Goal: Information Seeking & Learning: Learn about a topic

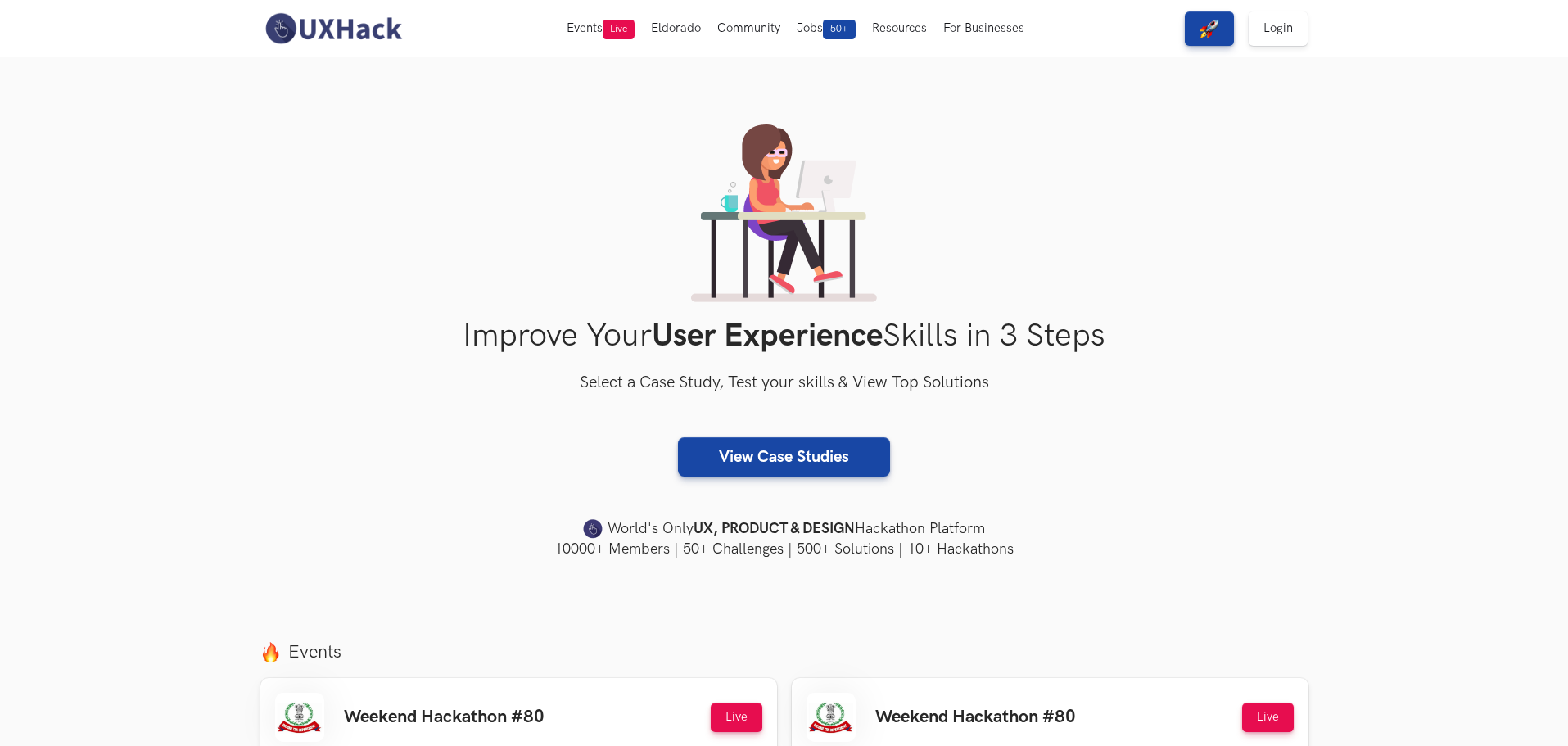
scroll to position [82, 0]
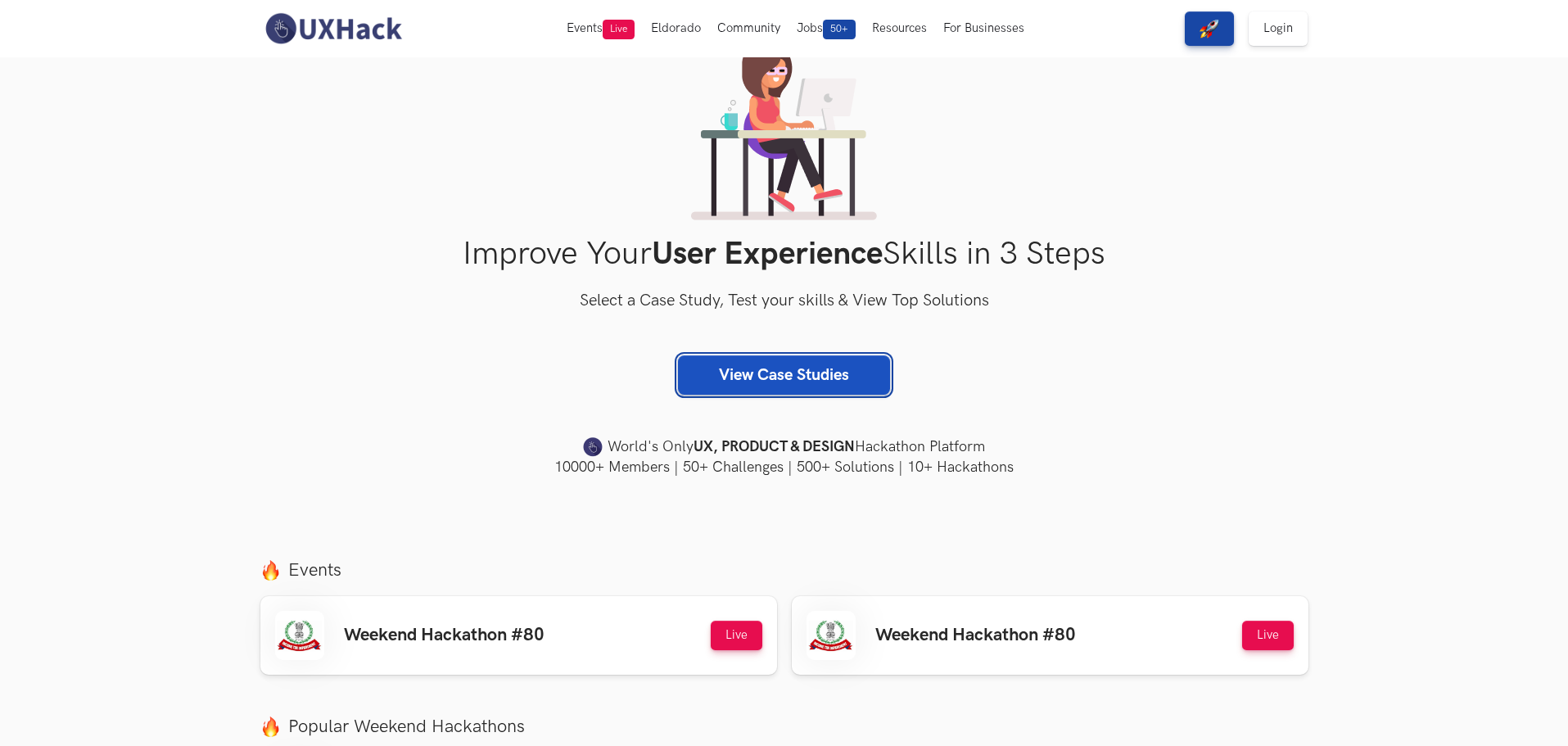
click at [742, 374] on link "View Case Studies" at bounding box center [783, 375] width 212 height 40
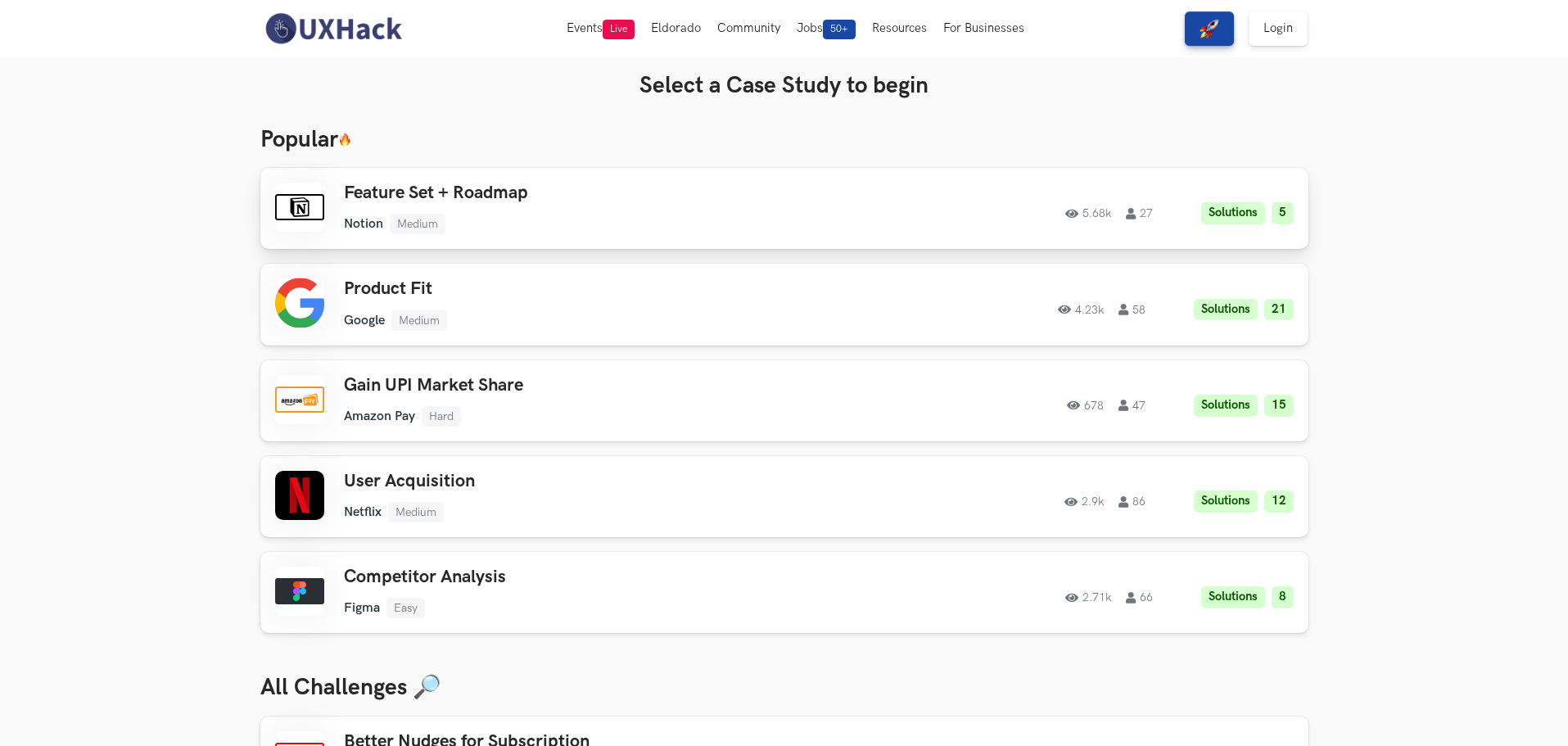
click at [631, 209] on div "Feature Set + Roadmap Notion Medium Notion Medium Solutions 5 5.68k 27" at bounding box center [575, 208] width 465 height 52
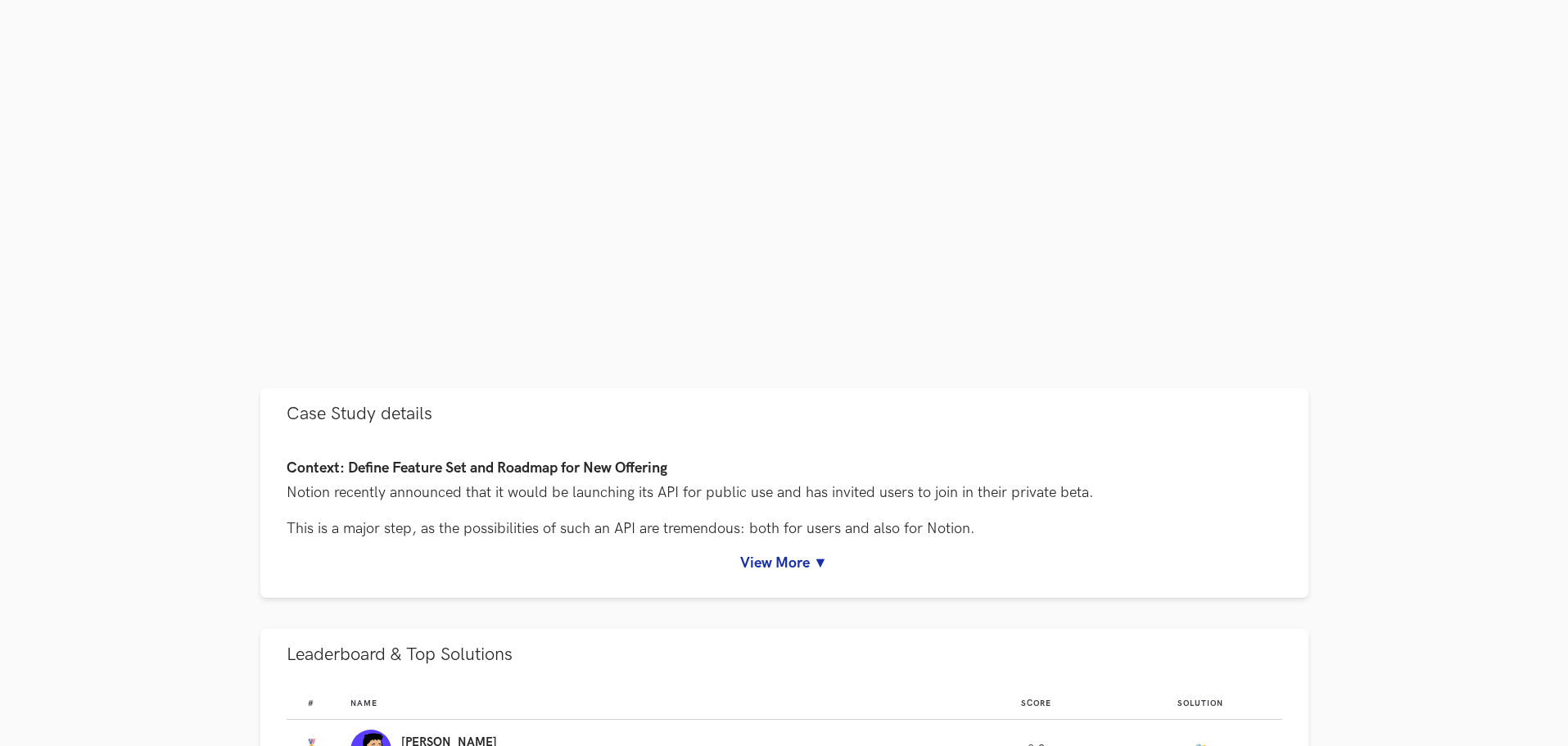
scroll to position [491, 0]
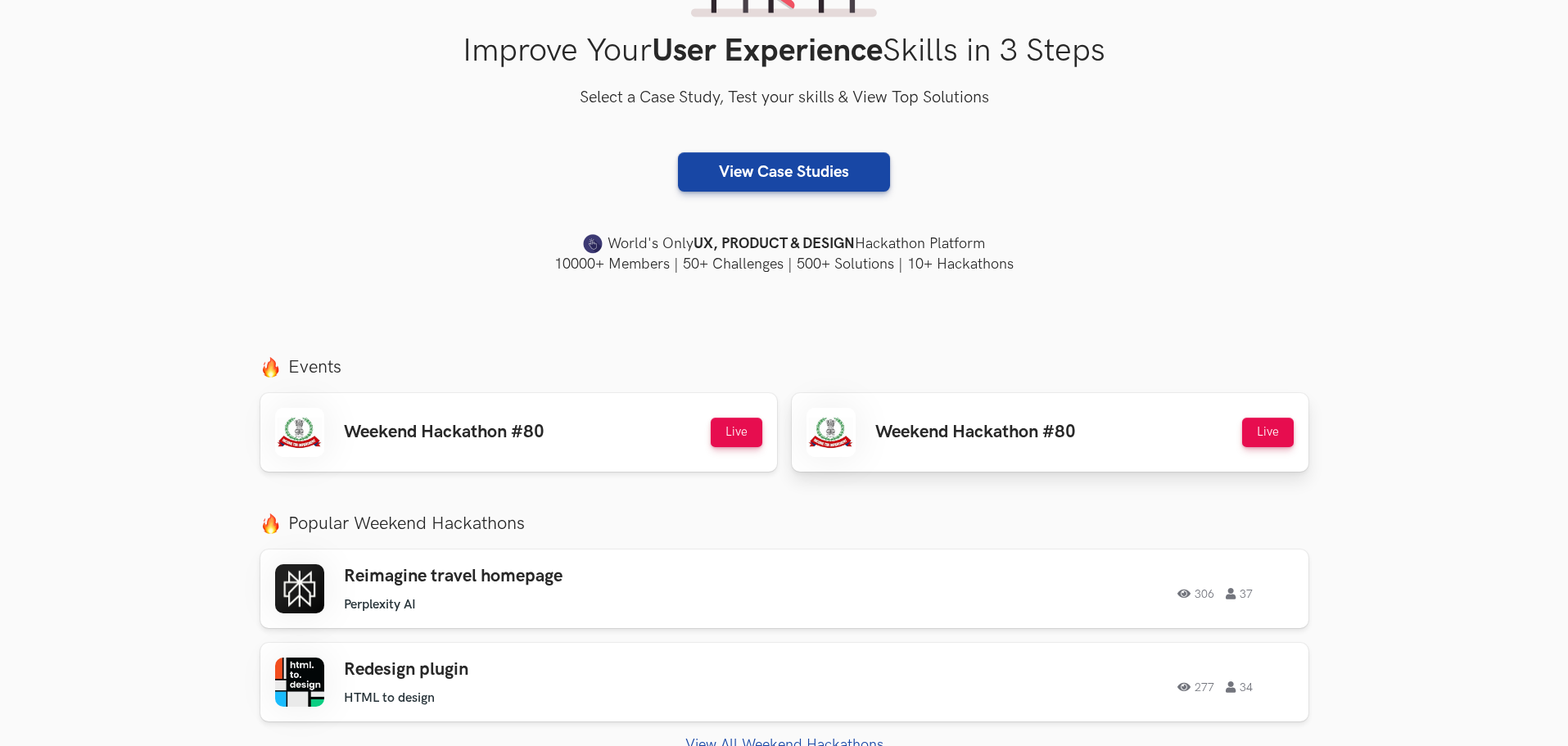
scroll to position [327, 0]
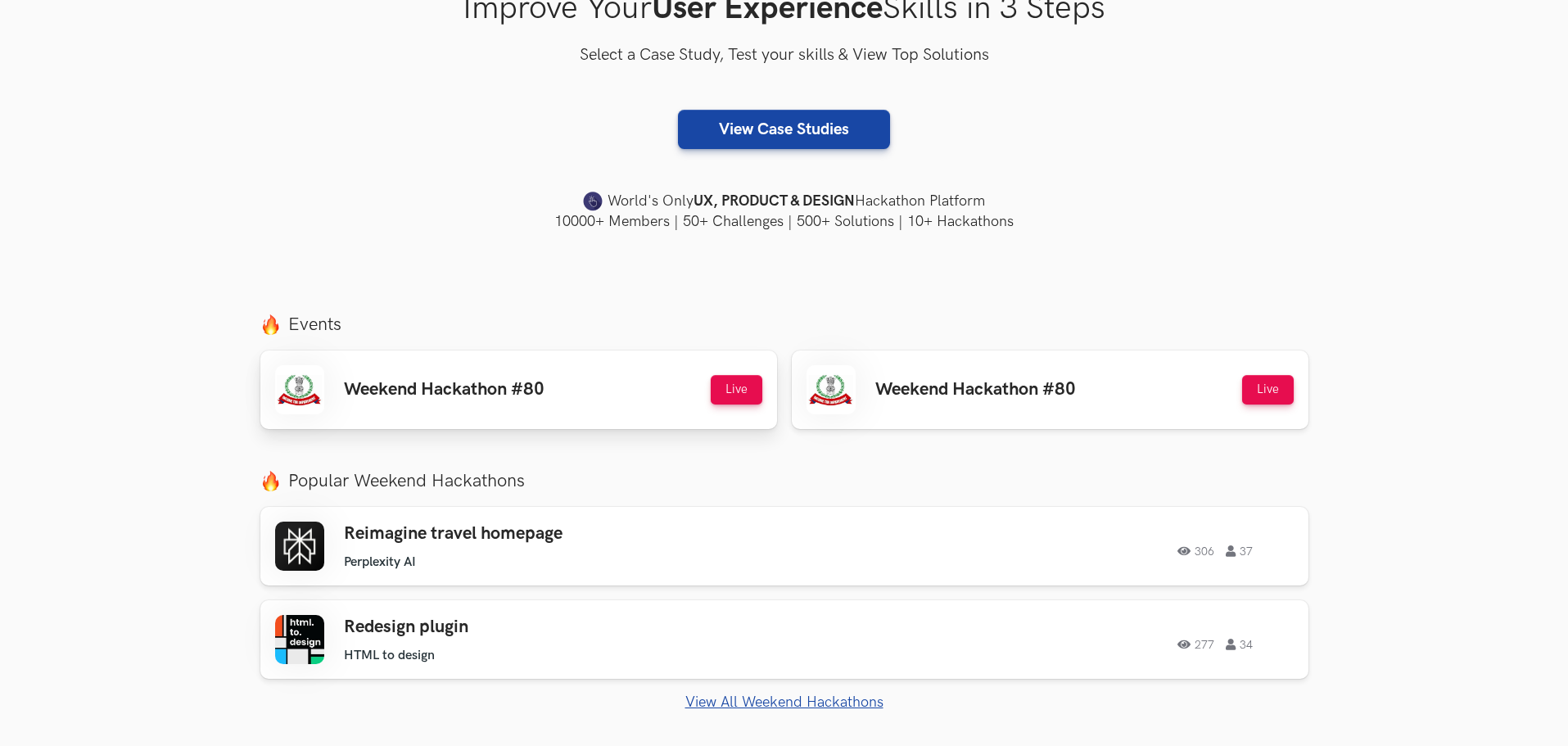
click at [393, 397] on h3 "Weekend Hackathon #80" at bounding box center [443, 390] width 201 height 22
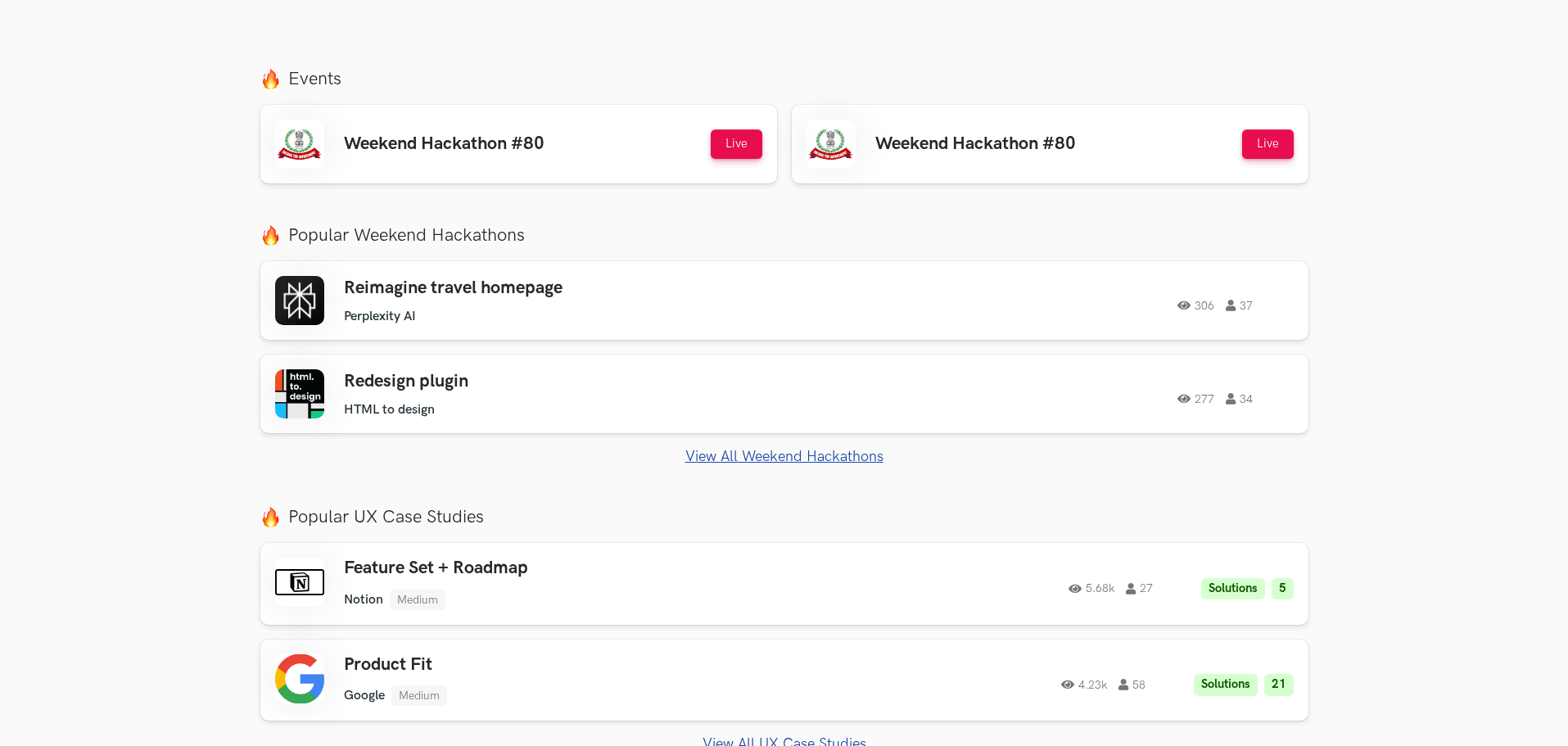
scroll to position [655, 0]
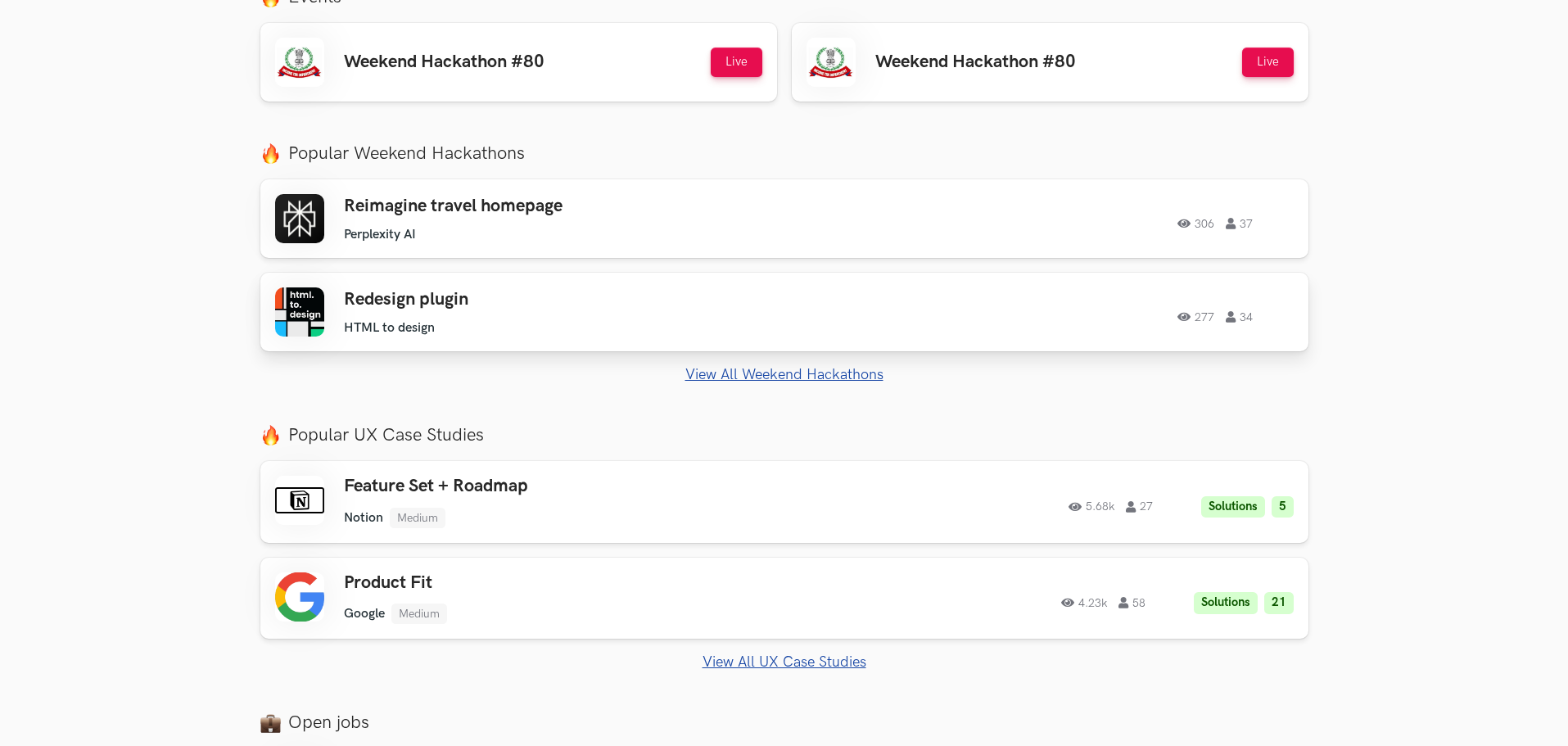
click at [723, 324] on ul "HTML to design" at bounding box center [575, 327] width 465 height 15
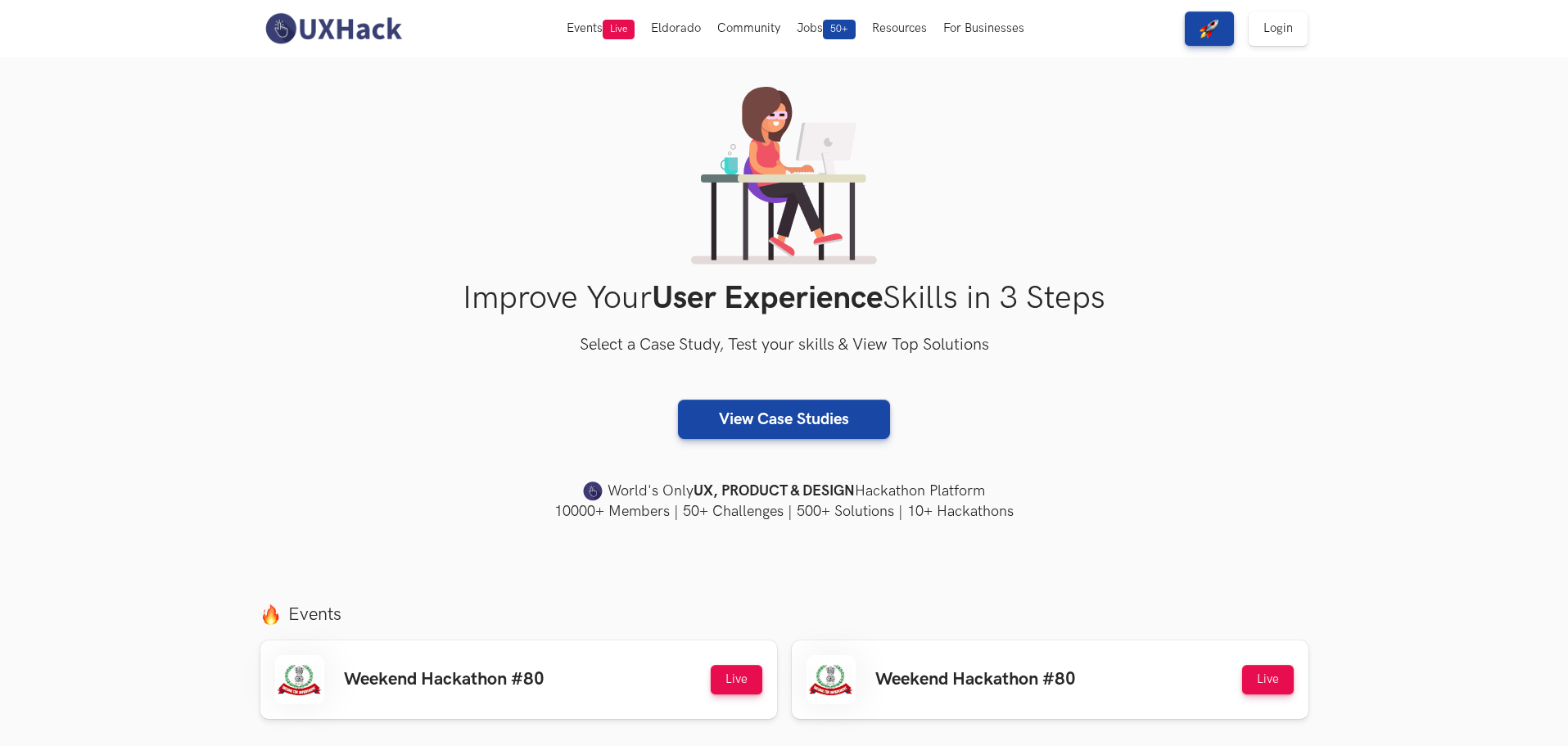
scroll to position [0, 0]
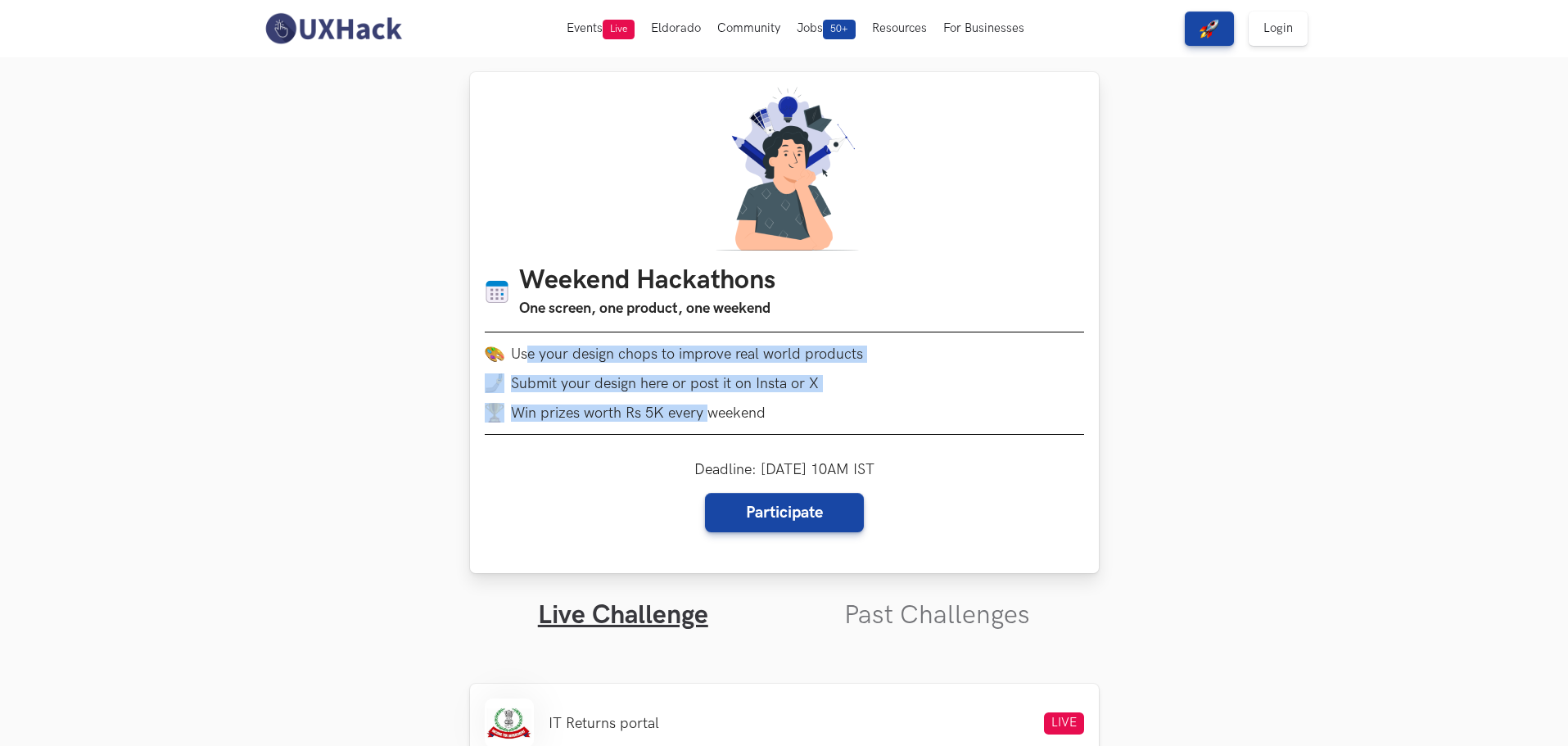
drag, startPoint x: 529, startPoint y: 353, endPoint x: 709, endPoint y: 416, distance: 190.7
click at [709, 416] on ul "Use your design chops to improve real world products Submit your design here or…" at bounding box center [784, 382] width 599 height 78
click at [720, 400] on ul "Use your design chops to improve real world products Submit your design here or…" at bounding box center [784, 382] width 599 height 78
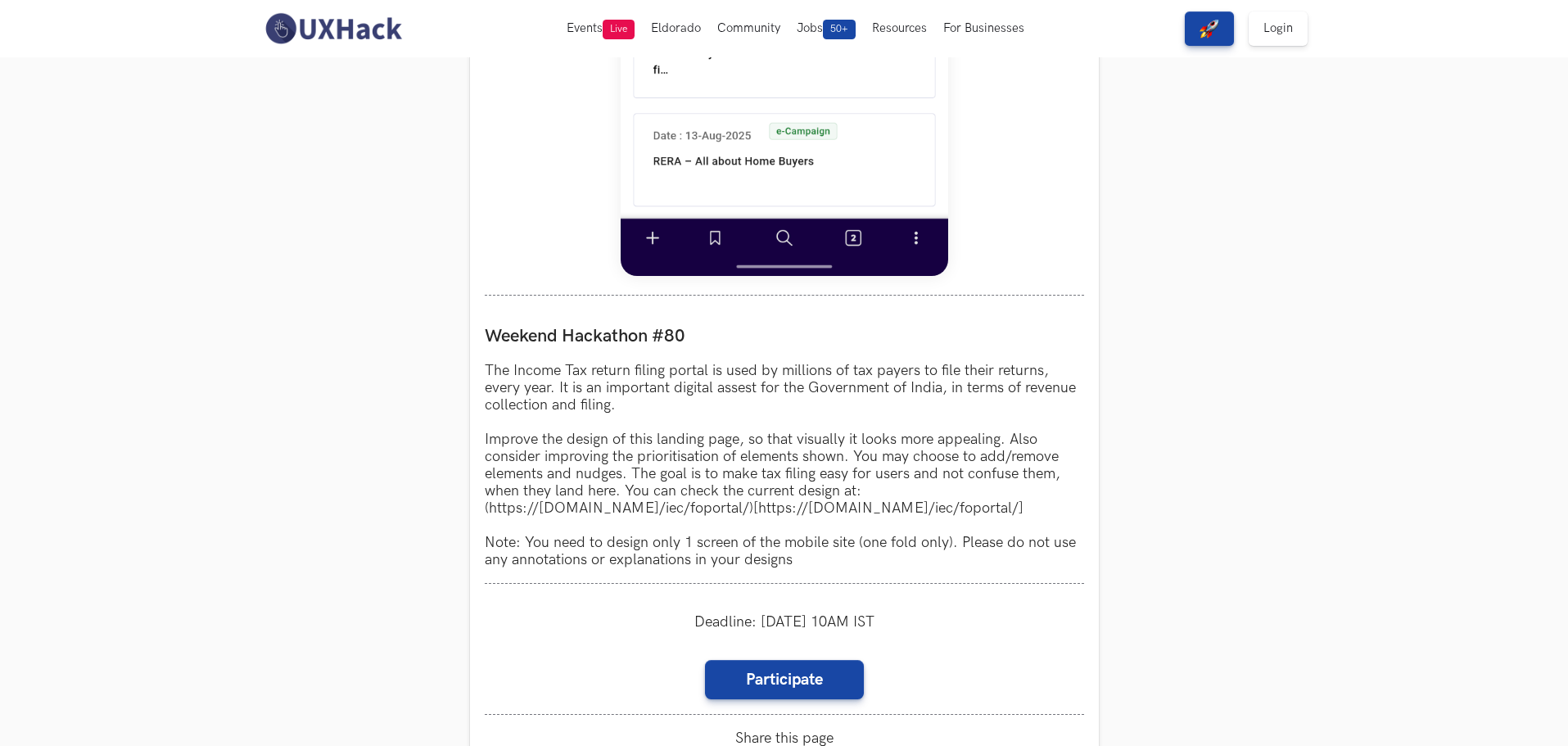
scroll to position [1228, 0]
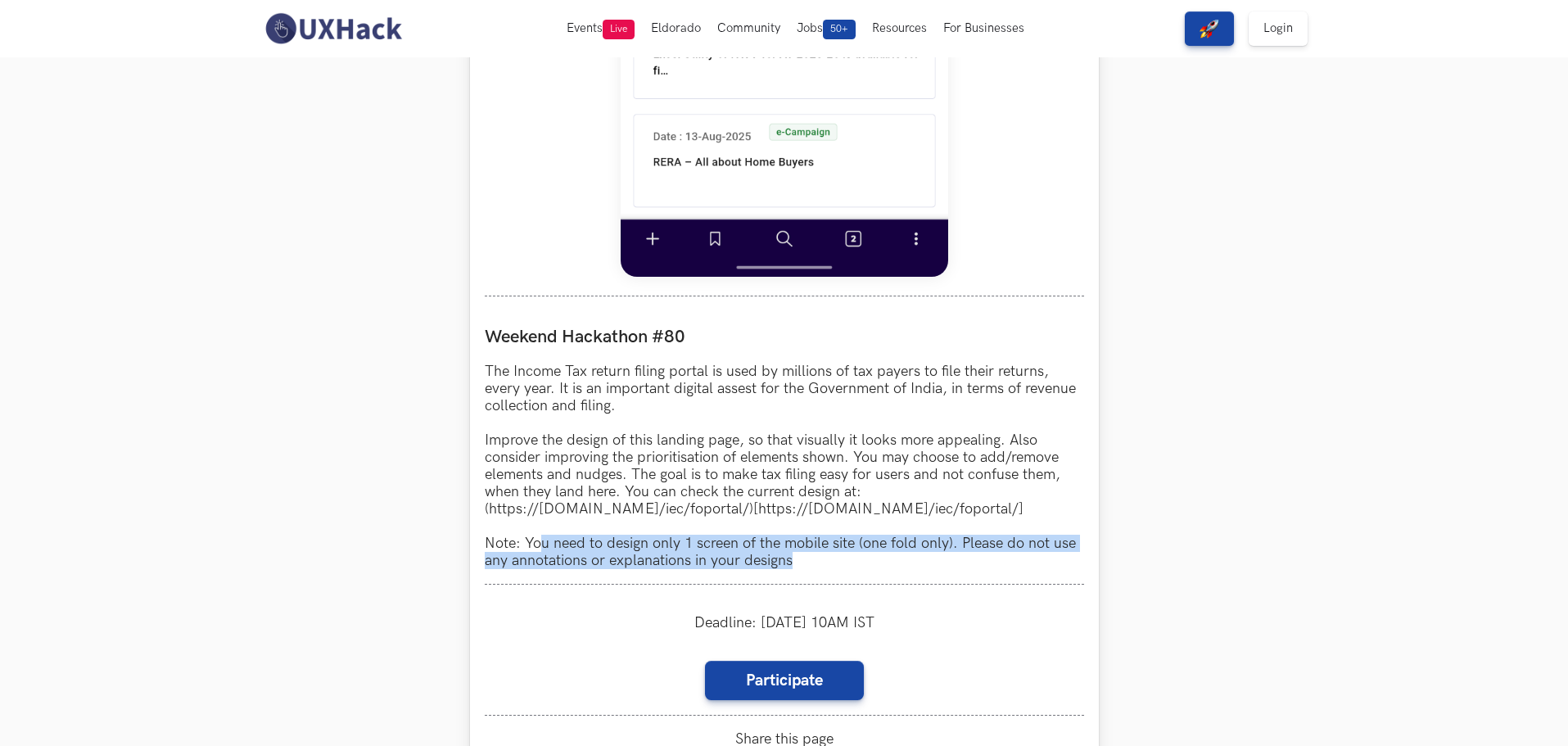
drag, startPoint x: 541, startPoint y: 539, endPoint x: 871, endPoint y: 555, distance: 330.4
click at [837, 556] on p "The Income Tax return filing portal is used by millions of tax payers to file t…" at bounding box center [784, 465] width 599 height 207
click at [876, 555] on p "The Income Tax return filing portal is used by millions of tax payers to file t…" at bounding box center [784, 465] width 599 height 207
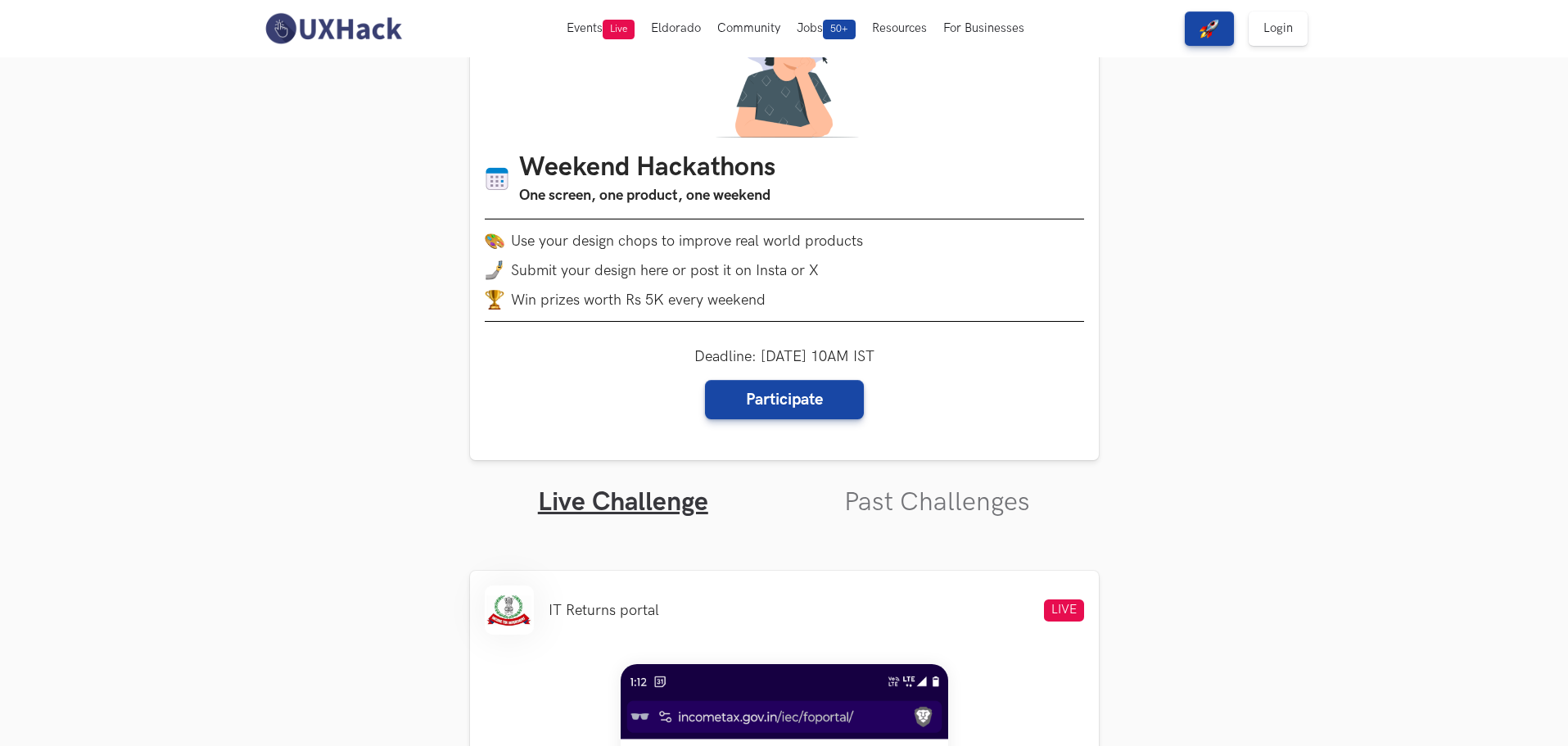
scroll to position [0, 0]
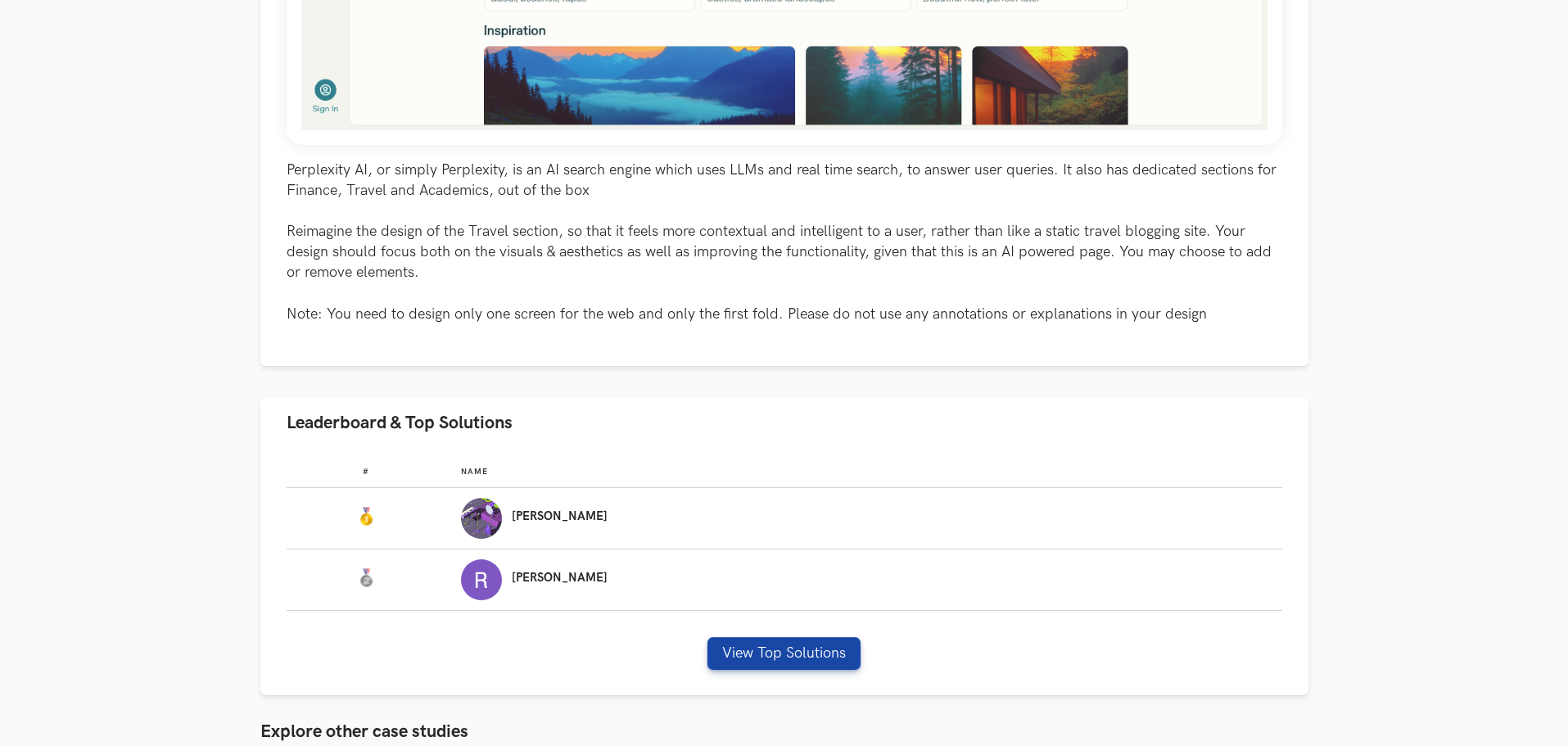
scroll to position [737, 0]
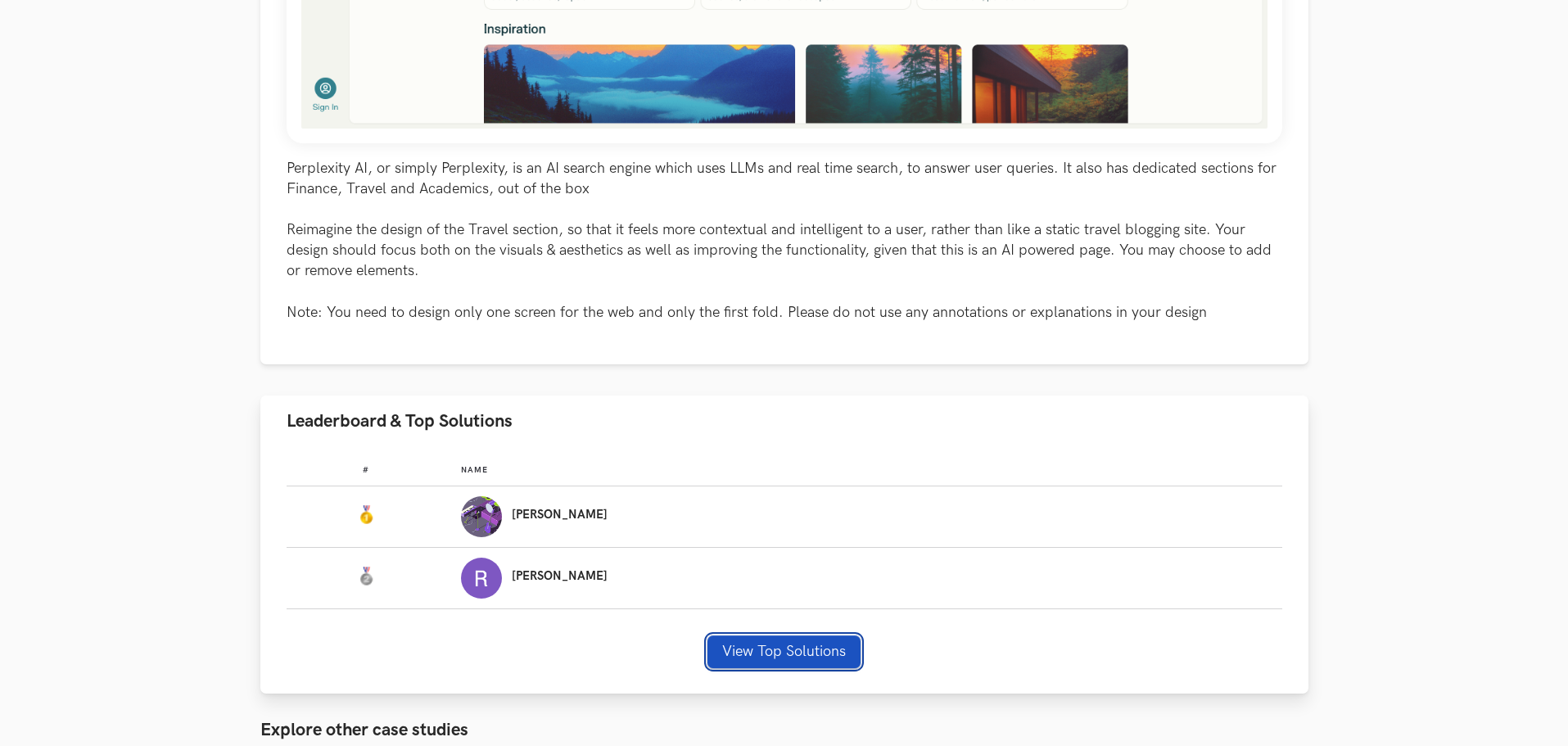
click at [782, 649] on button "View Top Solutions" at bounding box center [784, 651] width 153 height 33
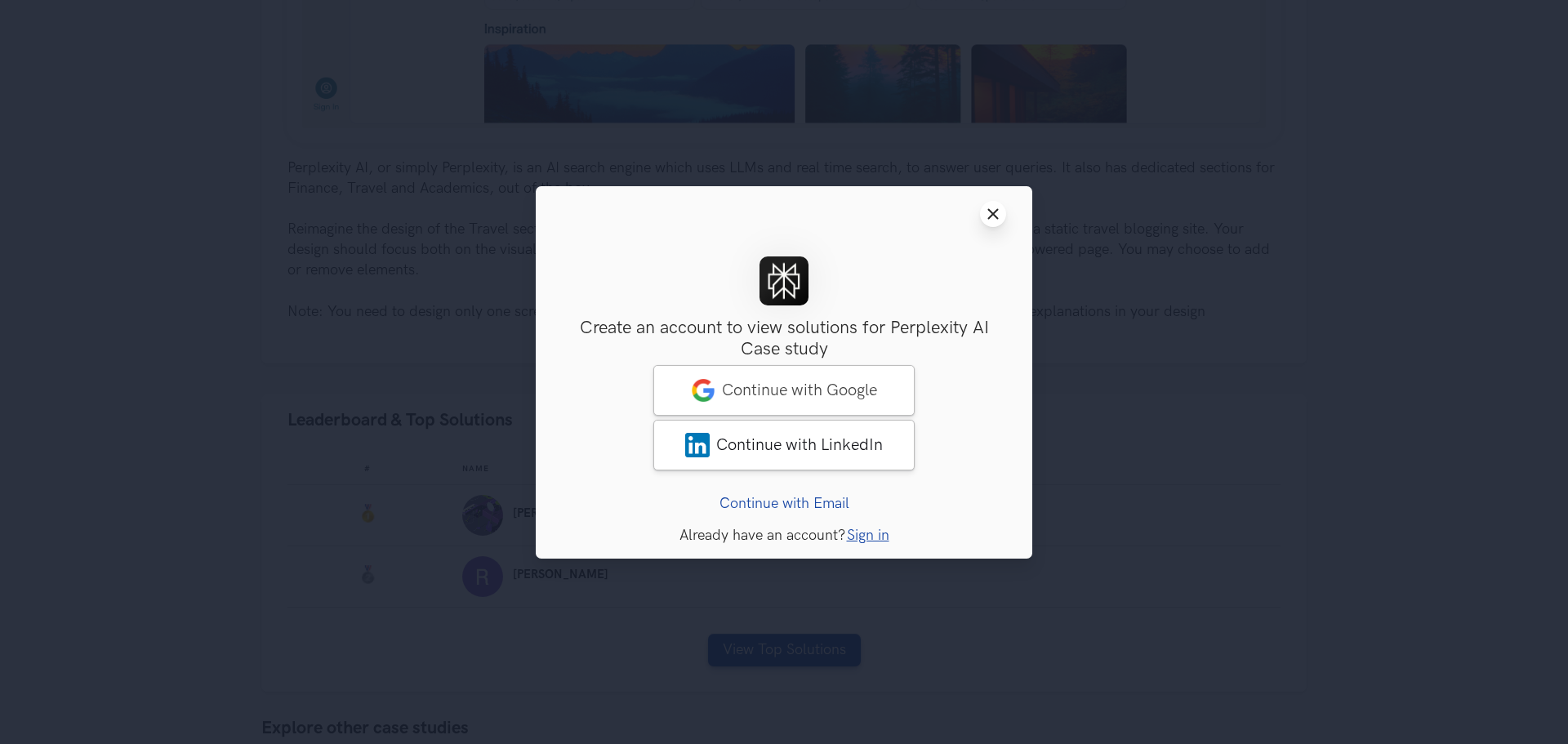
click at [997, 214] on icon "Close modal window" at bounding box center [993, 214] width 13 height 13
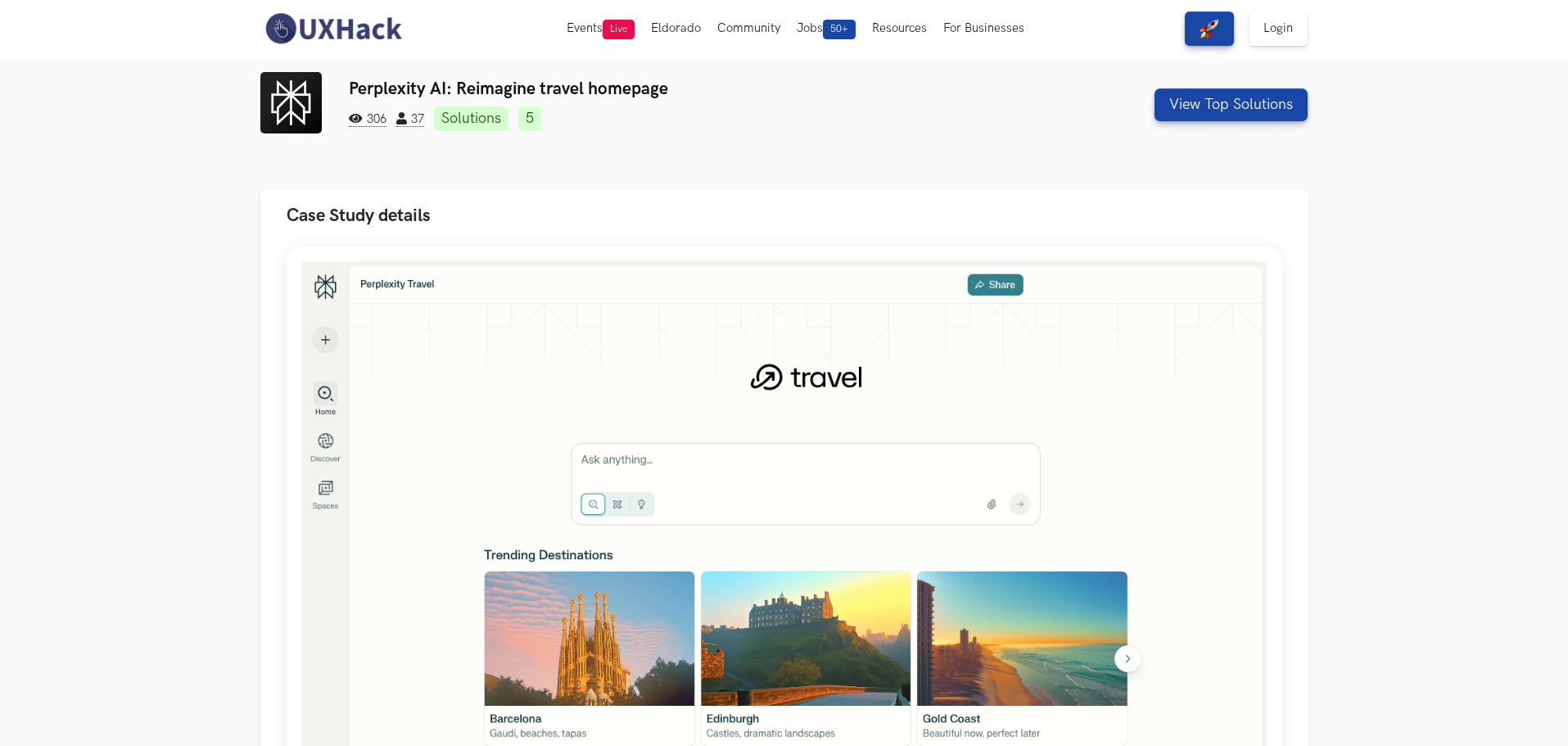
scroll to position [245, 0]
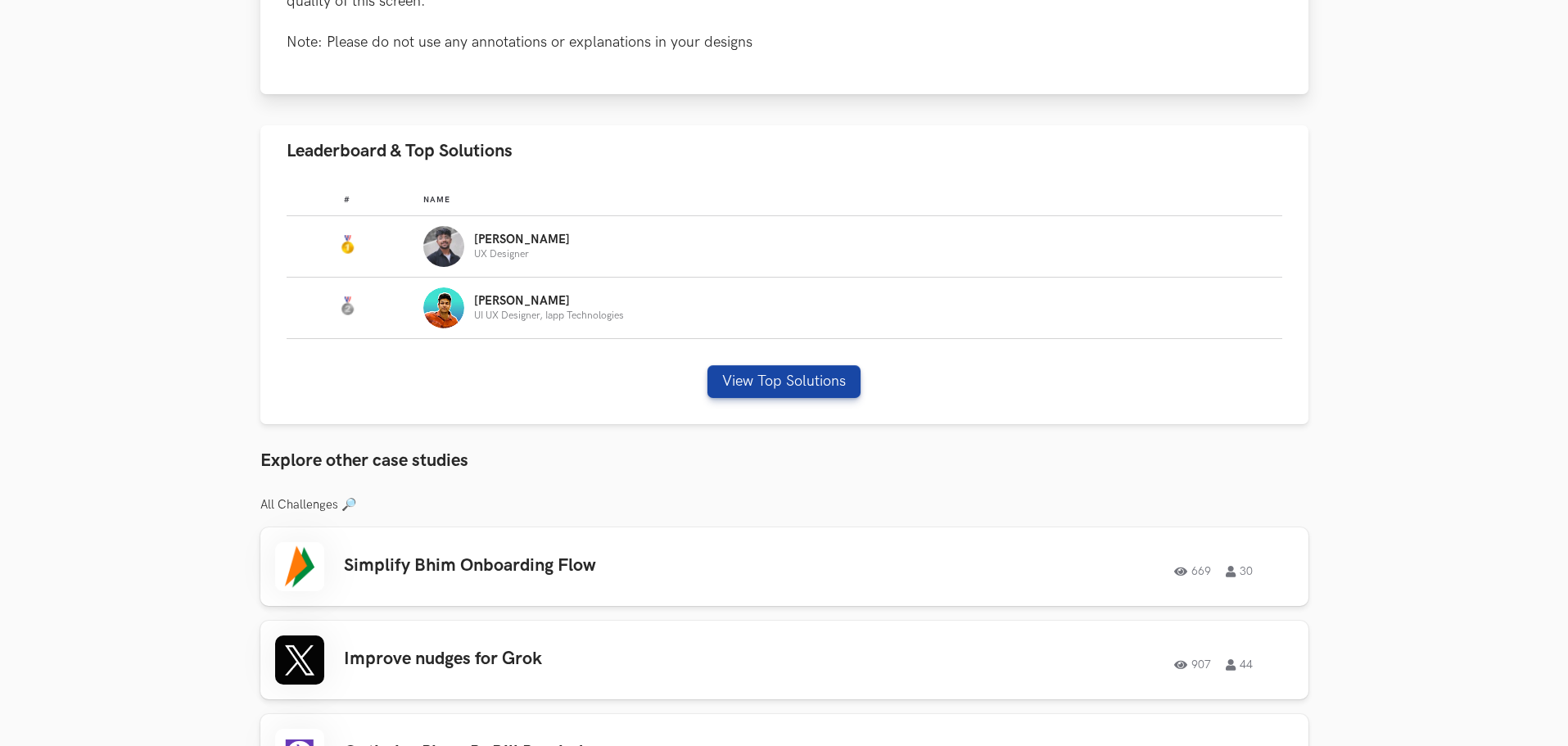
scroll to position [737, 0]
